Goal: Transaction & Acquisition: Purchase product/service

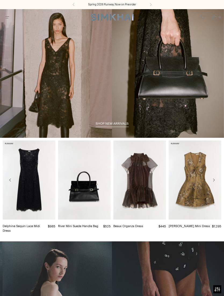
click at [9, 16] on icon "Open menu modal" at bounding box center [7, 17] width 6 height 4
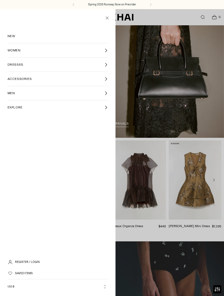
click at [17, 61] on link "DRESSES" at bounding box center [58, 65] width 101 height 14
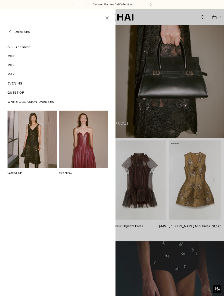
click at [19, 82] on span "Evening" at bounding box center [15, 83] width 15 height 5
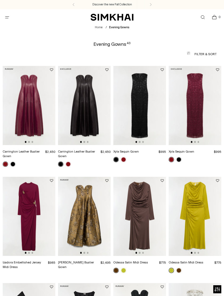
click at [200, 18] on icon "Open search modal" at bounding box center [203, 17] width 6 height 4
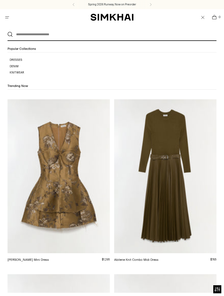
click at [80, 36] on input "text" at bounding box center [111, 34] width 196 height 12
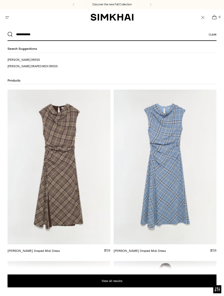
type input "**********"
click at [10, 34] on button "Search" at bounding box center [10, 34] width 5 height 5
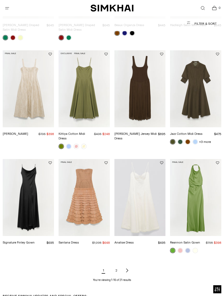
scroll to position [262, 0]
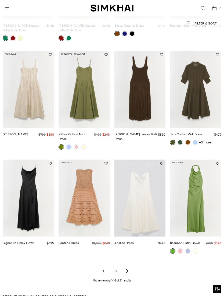
click at [120, 266] on link "2" at bounding box center [116, 271] width 11 height 11
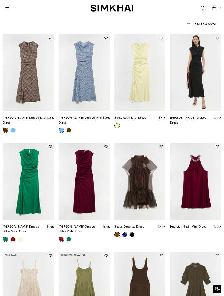
scroll to position [63, 0]
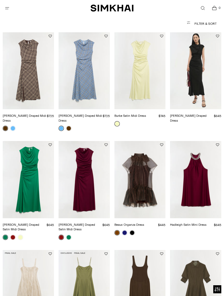
click at [27, 223] on link "[PERSON_NAME] Draped Satin Midi Dress" at bounding box center [21, 227] width 37 height 9
click at [34, 223] on link "[PERSON_NAME] Draped Satin Midi Dress" at bounding box center [21, 227] width 37 height 9
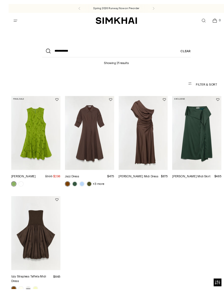
scroll to position [2, 0]
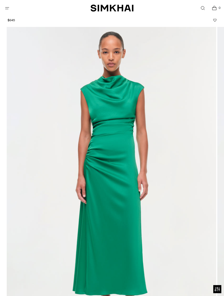
scroll to position [24, 0]
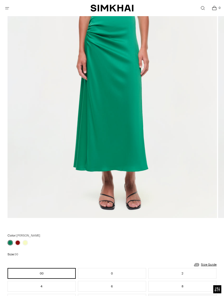
scroll to position [188, 0]
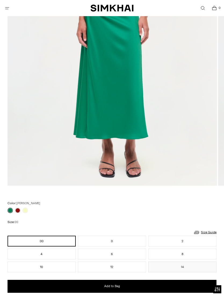
click at [19, 210] on link at bounding box center [17, 209] width 5 height 5
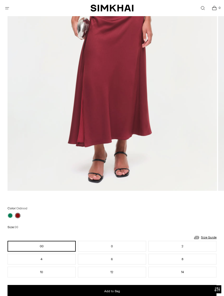
scroll to position [295, 0]
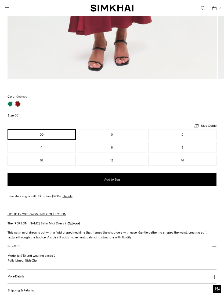
click at [26, 105] on div at bounding box center [112, 103] width 209 height 5
click at [25, 103] on div at bounding box center [112, 103] width 209 height 5
click at [27, 102] on div at bounding box center [112, 103] width 209 height 5
click at [27, 101] on div at bounding box center [112, 103] width 209 height 5
click at [11, 103] on link at bounding box center [10, 103] width 5 height 5
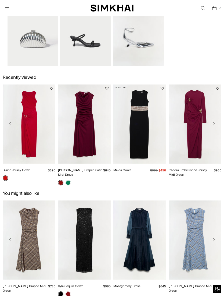
scroll to position [646, 0]
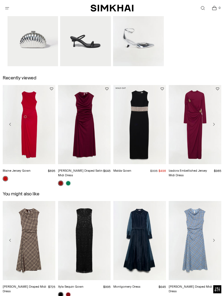
click at [131, 169] on link "Malda Gown" at bounding box center [122, 171] width 18 height 4
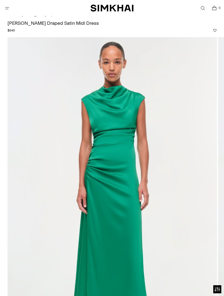
scroll to position [0, 0]
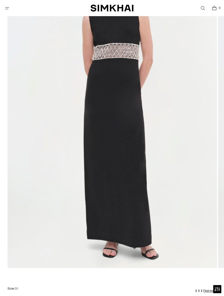
scroll to position [99, 0]
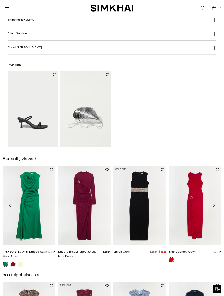
scroll to position [565, 0]
click at [37, 249] on link "[PERSON_NAME] Draped Satin Midi Dress" at bounding box center [25, 253] width 45 height 9
